Goal: Check status: Check status

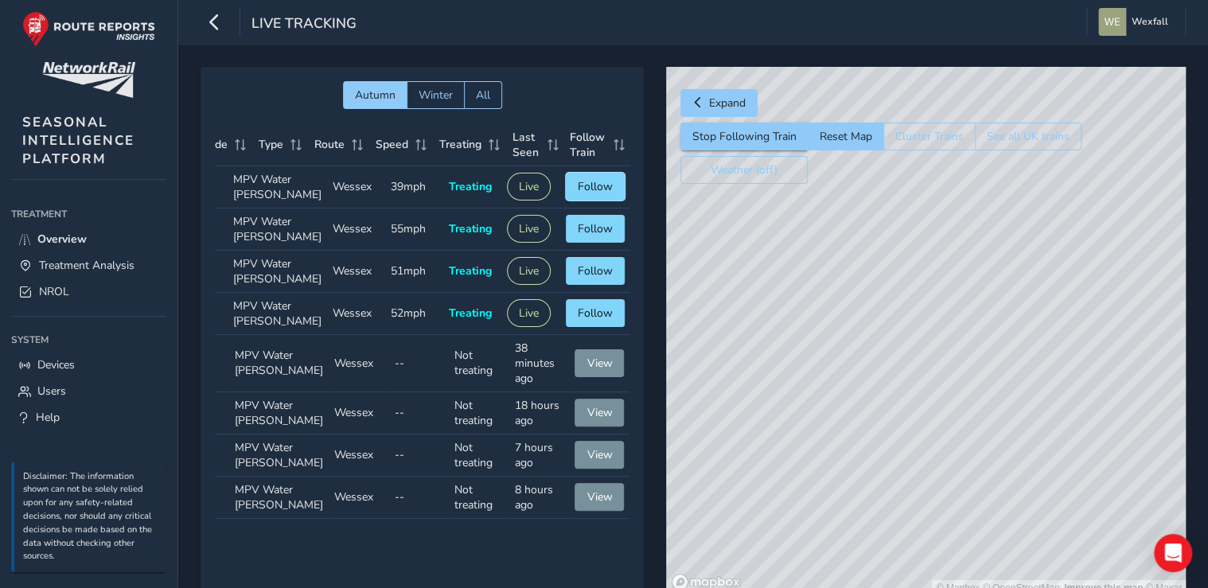
scroll to position [0, 51]
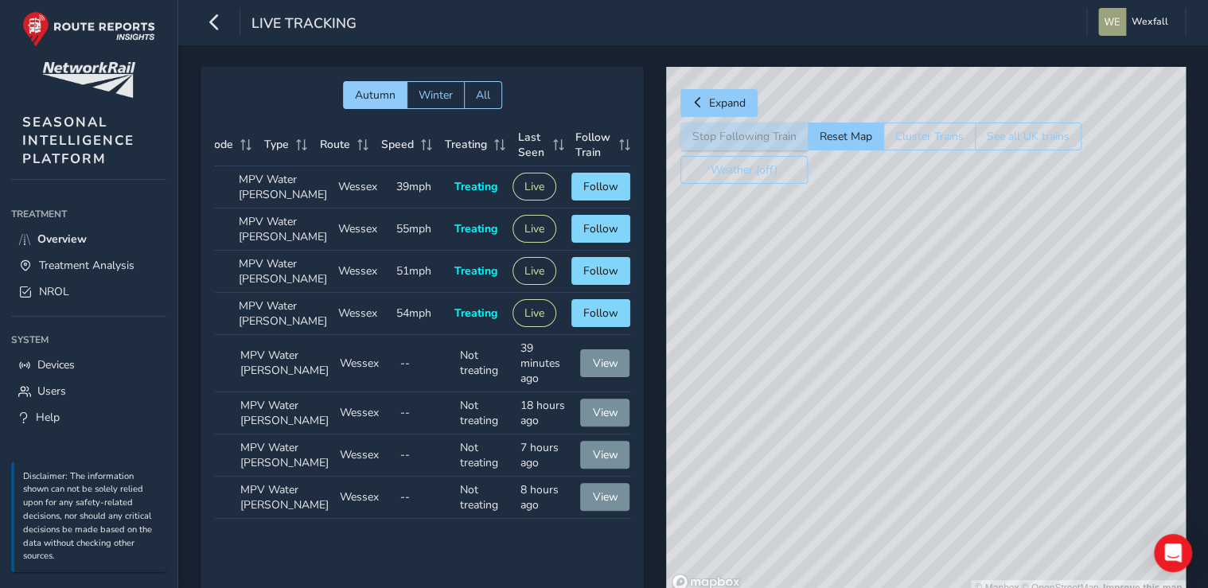
scroll to position [0, 51]
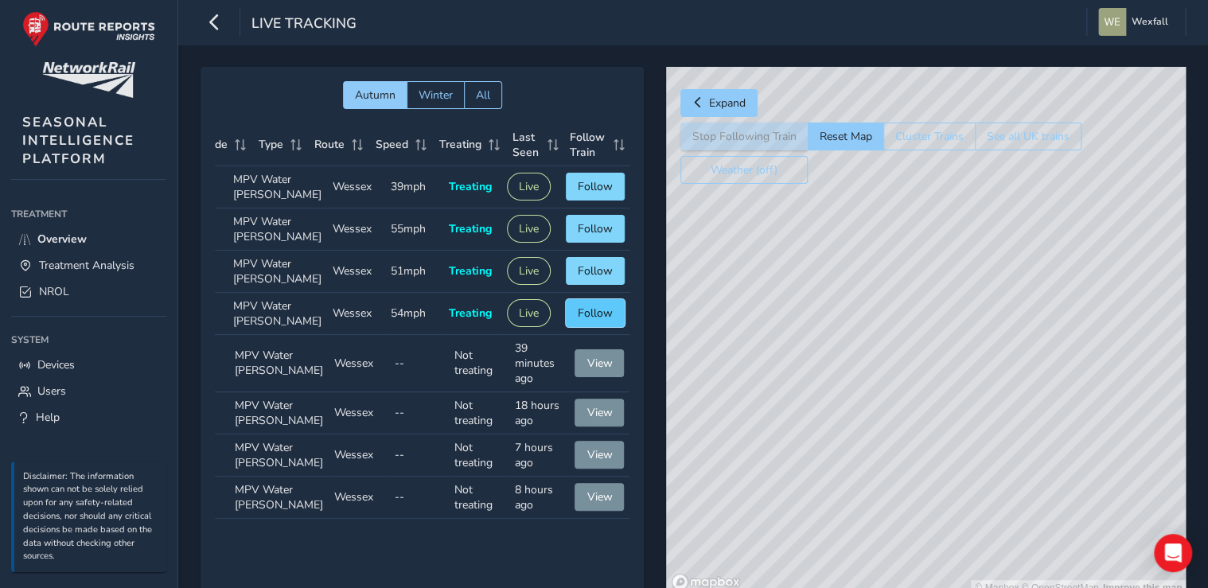
click at [585, 321] on span "Follow" at bounding box center [595, 313] width 35 height 15
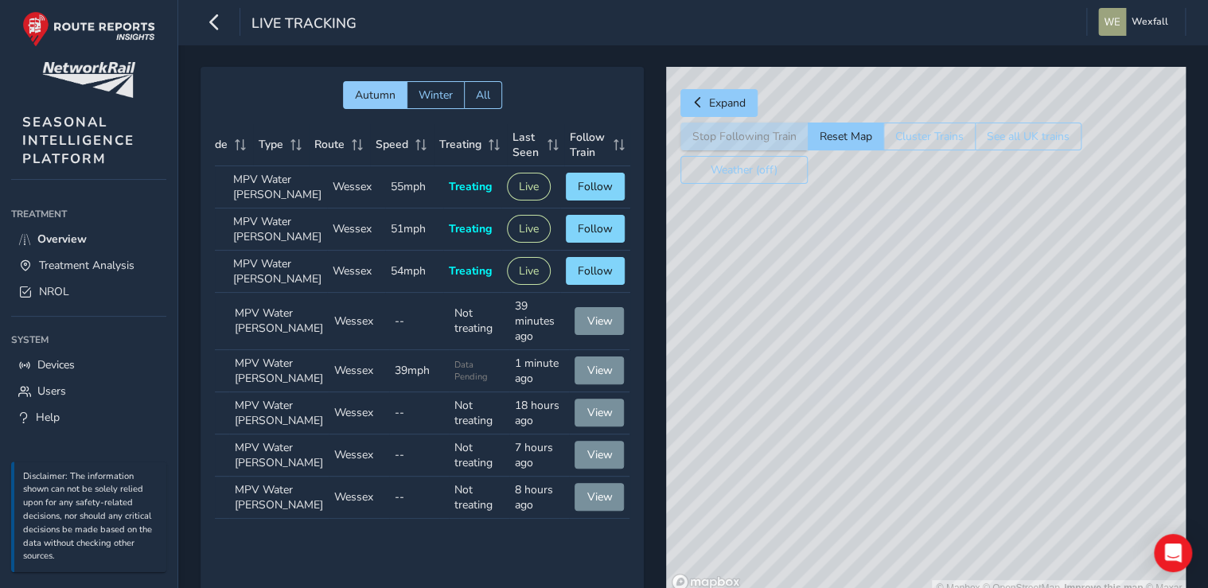
drag, startPoint x: 1019, startPoint y: 519, endPoint x: 1023, endPoint y: 177, distance: 342.3
click at [1023, 177] on div "Expand Stop Following Train Reset Map Cluster Trains See all UK trains Weather …" at bounding box center [926, 331] width 520 height 529
drag, startPoint x: 987, startPoint y: 462, endPoint x: 958, endPoint y: 84, distance: 378.5
click at [958, 84] on div "Expand Stop Following Train Reset Map Cluster Trains See all UK trains Weather …" at bounding box center [926, 331] width 520 height 529
drag, startPoint x: 905, startPoint y: 449, endPoint x: 1057, endPoint y: 60, distance: 417.9
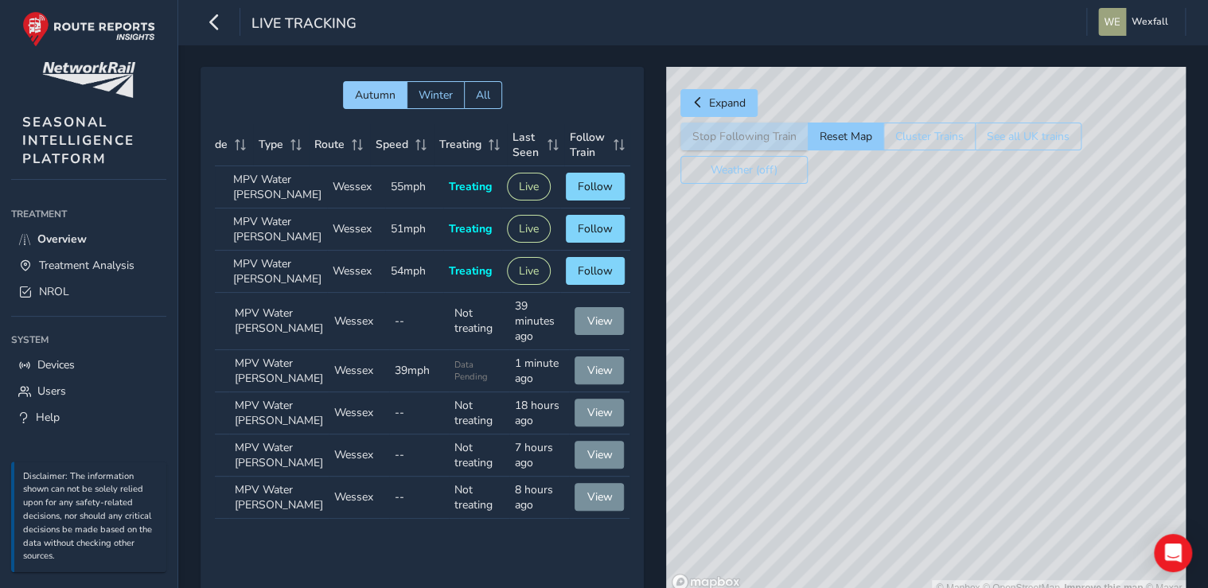
click at [1057, 56] on div "Autumn Winter All Headcode Type Route Speed Treating Last Seen Follow Train Hea…" at bounding box center [693, 343] width 1030 height 596
drag, startPoint x: 943, startPoint y: 424, endPoint x: 685, endPoint y: 222, distance: 327.3
click at [688, 222] on div "© Mapbox © OpenStreetMap Improve this map © Maxar" at bounding box center [926, 331] width 520 height 529
drag, startPoint x: 1084, startPoint y: 436, endPoint x: 787, endPoint y: 48, distance: 489.5
click at [787, 48] on div "Autumn Winter All Headcode Type Route Speed Treating Last Seen Follow Train Hea…" at bounding box center [693, 343] width 1030 height 596
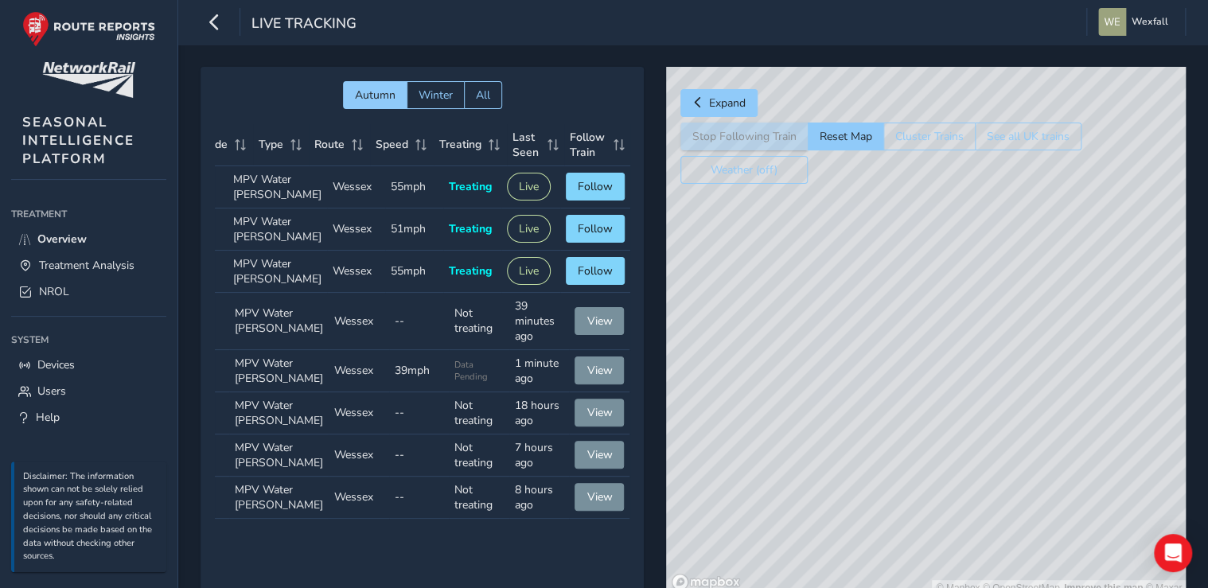
drag, startPoint x: 826, startPoint y: 440, endPoint x: 837, endPoint y: 102, distance: 338.5
click at [837, 102] on div "Expand Stop Following Train Reset Map Cluster Trains See all UK trains Weather …" at bounding box center [926, 331] width 520 height 529
drag, startPoint x: 900, startPoint y: 404, endPoint x: 765, endPoint y: -19, distance: 444.4
click at [765, 0] on html "Live Tracking Wexfall Colour Scheme: Dark Dim Light Logout Autumn Winter All He…" at bounding box center [604, 294] width 1208 height 588
drag, startPoint x: 1018, startPoint y: 372, endPoint x: 618, endPoint y: 248, distance: 419.2
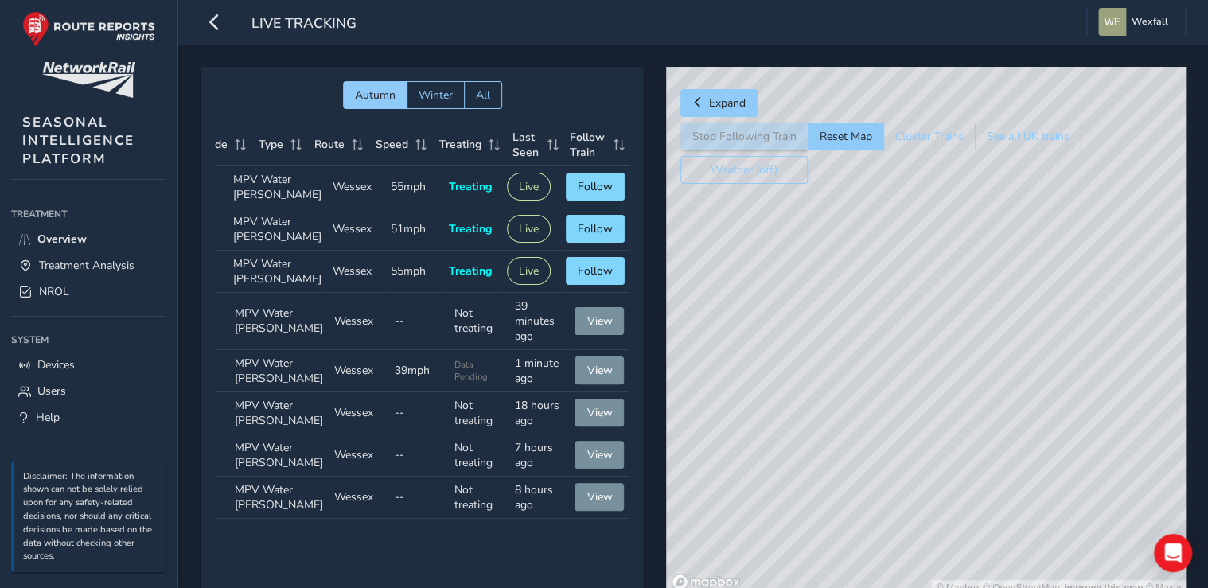
click at [618, 248] on div "Autumn Winter All Headcode Type Route Speed Treating Last Seen Follow Train Hea…" at bounding box center [694, 343] width 986 height 552
drag, startPoint x: 803, startPoint y: 431, endPoint x: 907, endPoint y: 182, distance: 269.8
click at [907, 182] on div "Expand Stop Following Train Reset Map Cluster Trains See all UK trains Weather …" at bounding box center [926, 331] width 520 height 529
drag, startPoint x: 915, startPoint y: 486, endPoint x: 767, endPoint y: 125, distance: 390.3
click at [767, 125] on div "Expand Stop Following Train Reset Map Cluster Trains See all UK trains Weather …" at bounding box center [926, 331] width 520 height 529
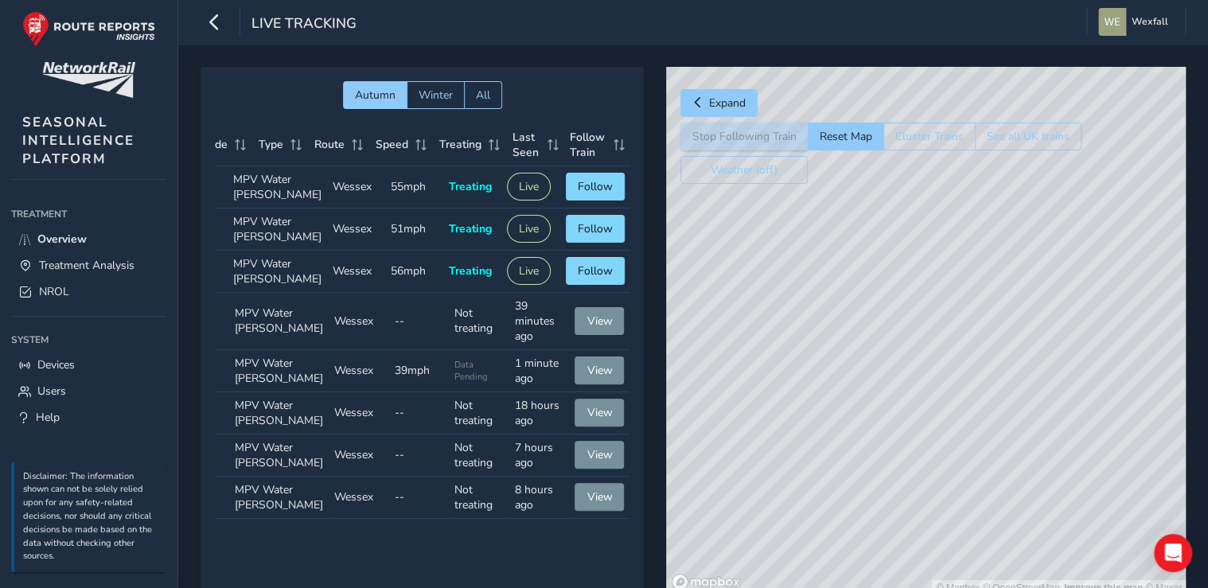
drag, startPoint x: 794, startPoint y: 457, endPoint x: 943, endPoint y: 286, distance: 227.4
click at [943, 286] on div "© Mapbox © OpenStreetMap Improve this map © Maxar" at bounding box center [926, 331] width 520 height 529
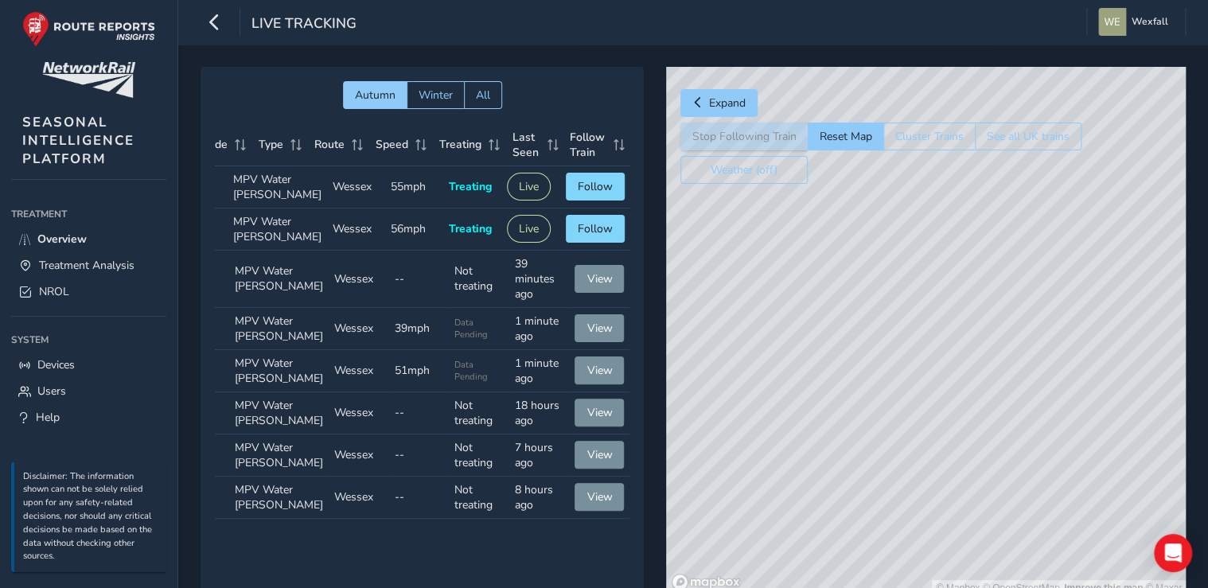
drag, startPoint x: 943, startPoint y: 463, endPoint x: 873, endPoint y: 241, distance: 232.4
click at [873, 241] on div "© Mapbox © OpenStreetMap Improve this map © Maxar" at bounding box center [926, 331] width 520 height 529
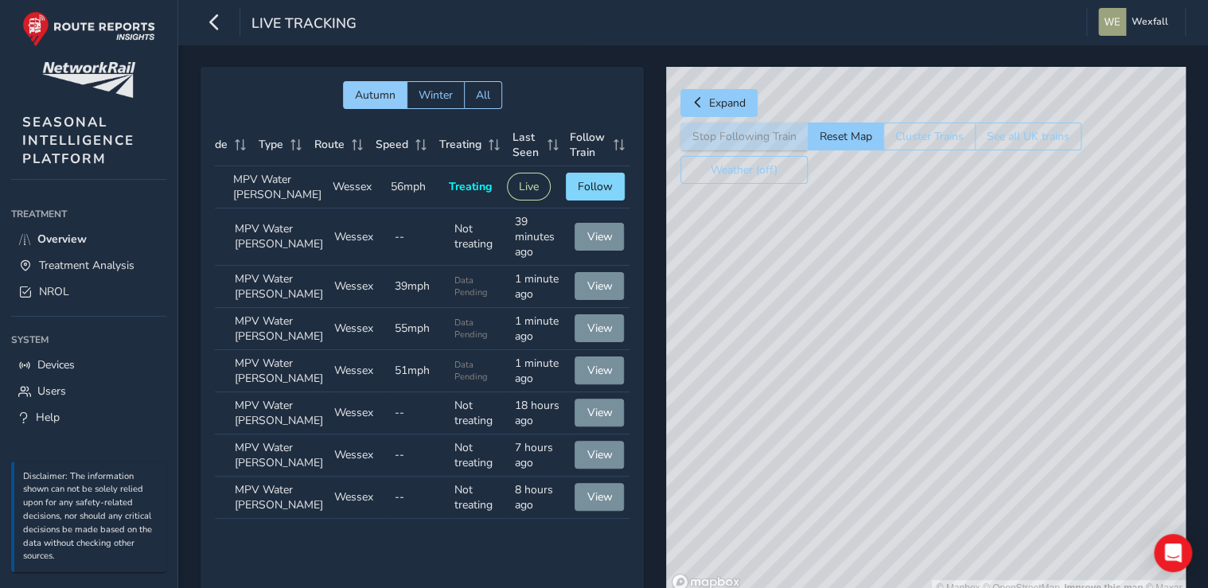
drag, startPoint x: 941, startPoint y: 513, endPoint x: 765, endPoint y: 303, distance: 274.1
click at [765, 303] on div "© Mapbox © OpenStreetMap Improve this map © Maxar" at bounding box center [926, 331] width 520 height 529
drag, startPoint x: 859, startPoint y: 471, endPoint x: 728, endPoint y: 264, distance: 245.8
click at [728, 264] on div "© Mapbox © OpenStreetMap Improve this map © Maxar" at bounding box center [926, 331] width 520 height 529
drag, startPoint x: 814, startPoint y: 476, endPoint x: 999, endPoint y: 188, distance: 342.3
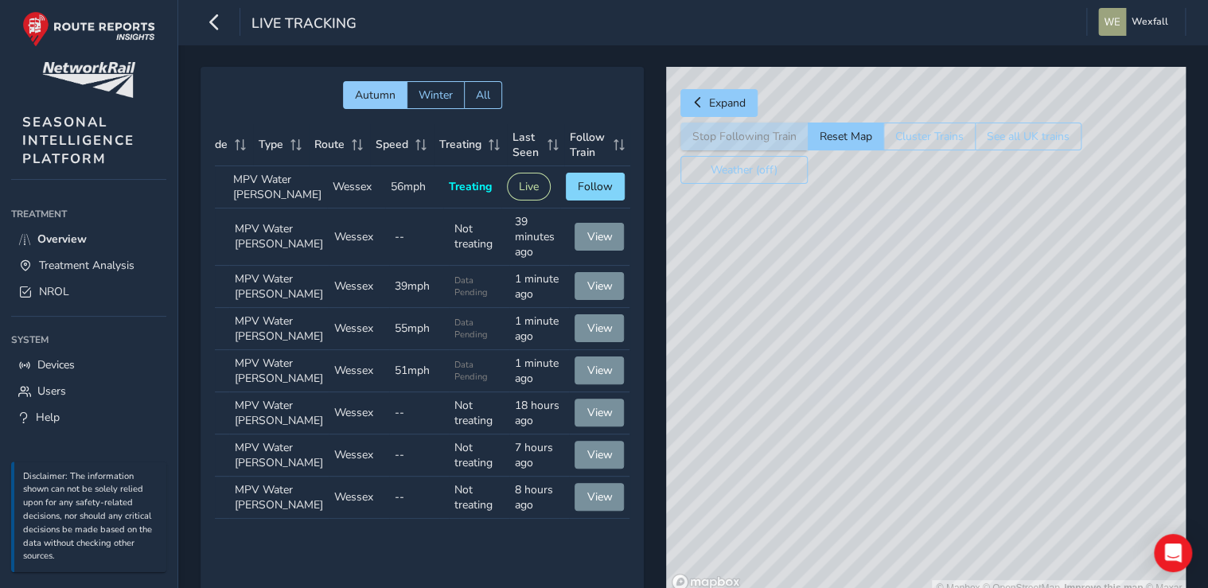
click at [999, 188] on div "© Mapbox © OpenStreetMap Improve this map © Maxar" at bounding box center [926, 331] width 520 height 529
drag, startPoint x: 873, startPoint y: 423, endPoint x: 1081, endPoint y: 374, distance: 214.2
click at [1081, 374] on div "© Mapbox © OpenStreetMap Improve this map © Maxar" at bounding box center [926, 331] width 520 height 529
drag, startPoint x: 996, startPoint y: 462, endPoint x: 1134, endPoint y: 238, distance: 263.1
click at [1134, 238] on div "© Mapbox © OpenStreetMap Improve this map © Maxar" at bounding box center [926, 331] width 520 height 529
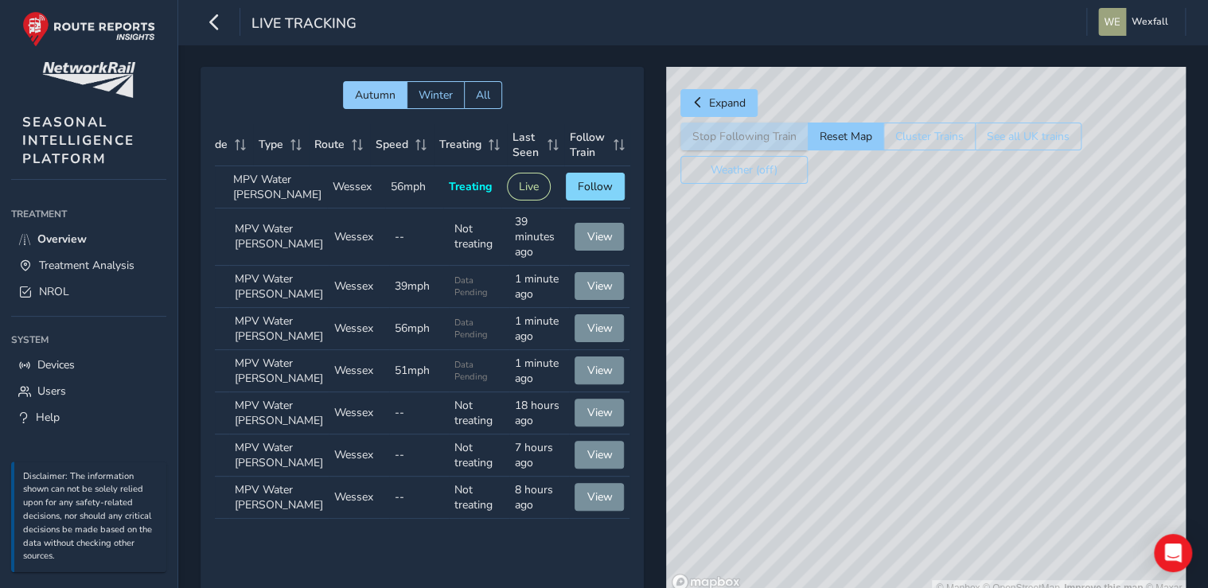
drag, startPoint x: 990, startPoint y: 499, endPoint x: 1028, endPoint y: 255, distance: 247.4
click at [1028, 255] on div "© Mapbox © OpenStreetMap Improve this map © Maxar" at bounding box center [926, 331] width 520 height 529
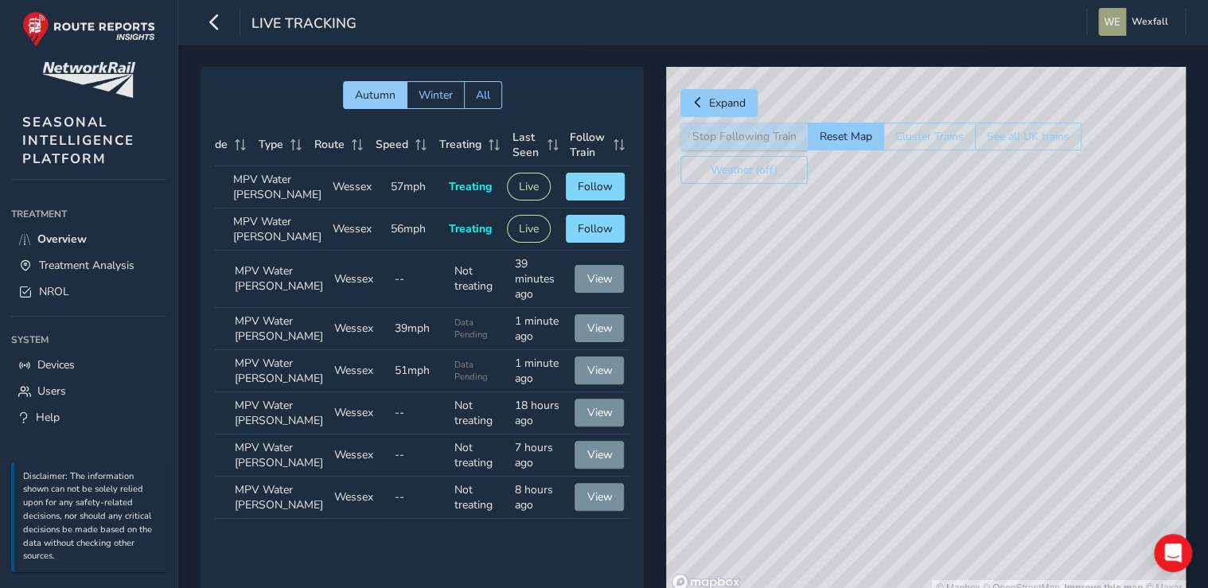
drag, startPoint x: 994, startPoint y: 452, endPoint x: 829, endPoint y: 280, distance: 238.2
click at [829, 280] on div "© Mapbox © OpenStreetMap Improve this map © Maxar" at bounding box center [926, 331] width 520 height 529
drag, startPoint x: 984, startPoint y: 490, endPoint x: 981, endPoint y: 261, distance: 228.5
click at [981, 261] on div "© Mapbox © OpenStreetMap Improve this map © Maxar" at bounding box center [926, 331] width 520 height 529
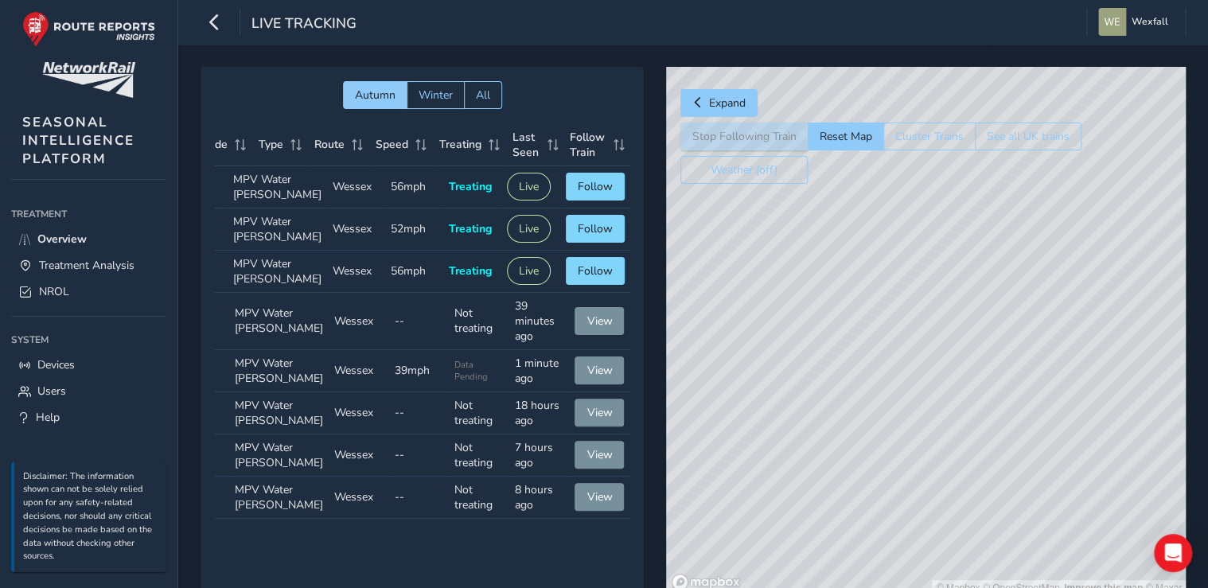
drag, startPoint x: 806, startPoint y: 525, endPoint x: 1109, endPoint y: 501, distance: 303.5
click at [1109, 501] on div "© Mapbox © OpenStreetMap Improve this map © Maxar" at bounding box center [926, 331] width 520 height 529
drag, startPoint x: 1015, startPoint y: 493, endPoint x: 947, endPoint y: 494, distance: 67.7
click at [947, 494] on div "© Mapbox © OpenStreetMap Improve this map © Maxar" at bounding box center [926, 331] width 520 height 529
